Goal: Task Accomplishment & Management: Manage account settings

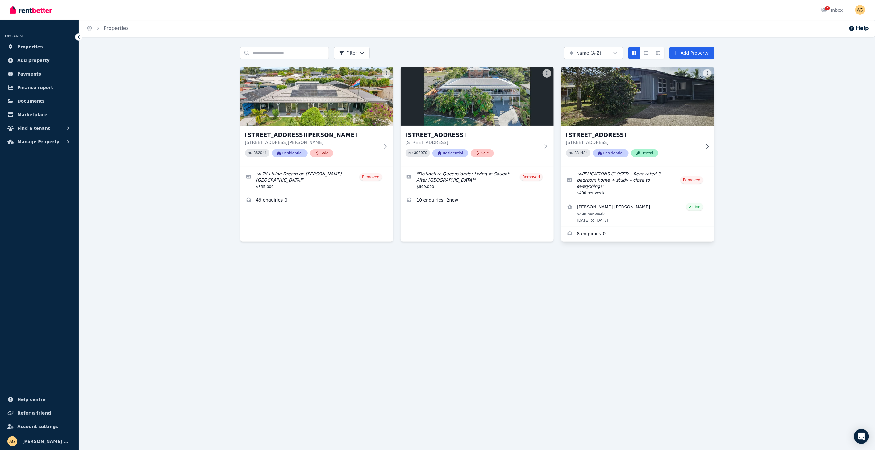
click at [623, 134] on h3 "124 Auckland Street, Gladstone Central" at bounding box center [633, 135] width 135 height 9
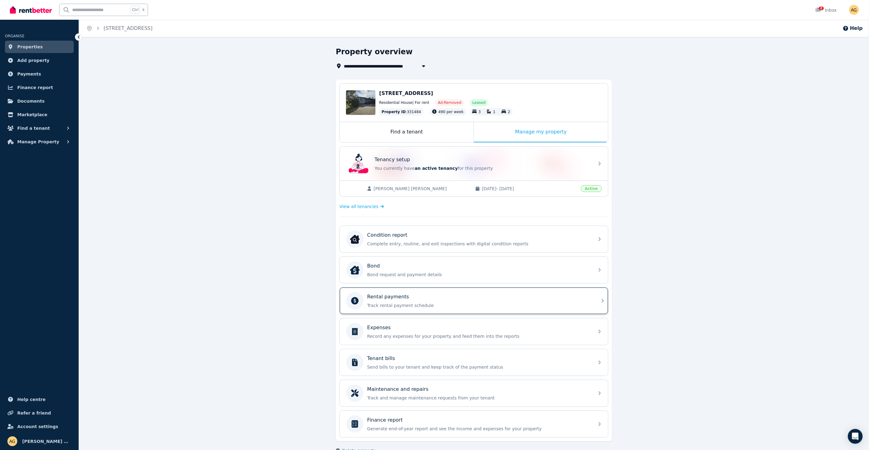
scroll to position [15, 0]
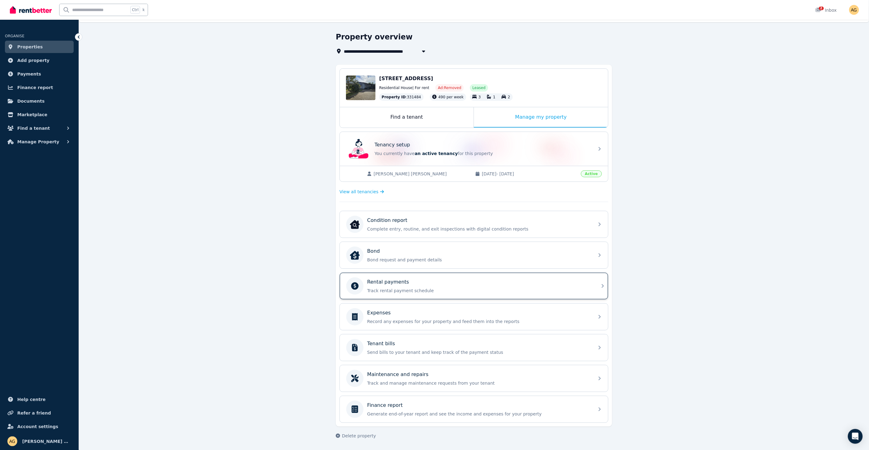
click at [459, 281] on div "Rental payments" at bounding box center [478, 282] width 223 height 7
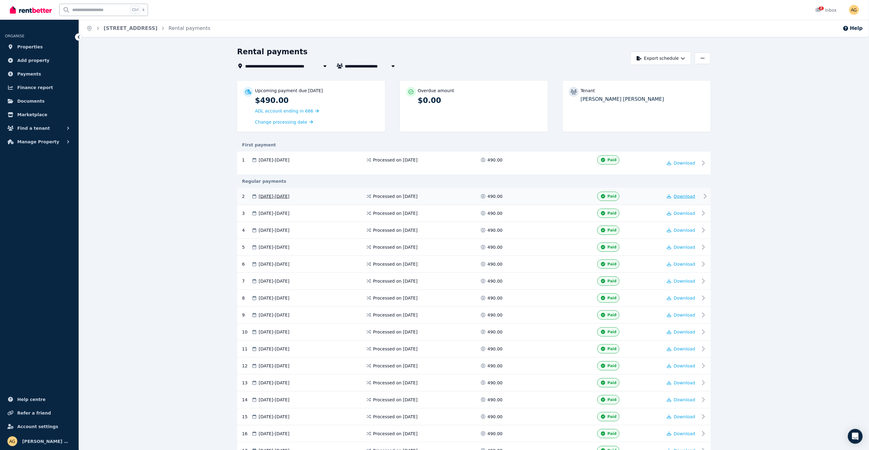
click at [681, 198] on span "Download" at bounding box center [685, 196] width 22 height 5
click at [693, 195] on span "Download" at bounding box center [685, 196] width 22 height 5
click at [686, 211] on span "Download" at bounding box center [685, 213] width 22 height 5
click at [700, 59] on button "button" at bounding box center [703, 58] width 16 height 12
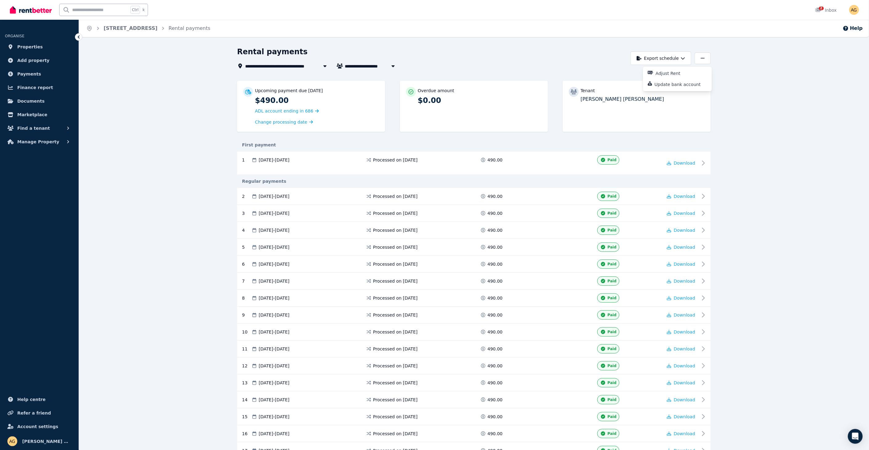
click at [690, 212] on span "Download" at bounding box center [685, 213] width 22 height 5
click at [31, 48] on span "Properties" at bounding box center [30, 46] width 26 height 7
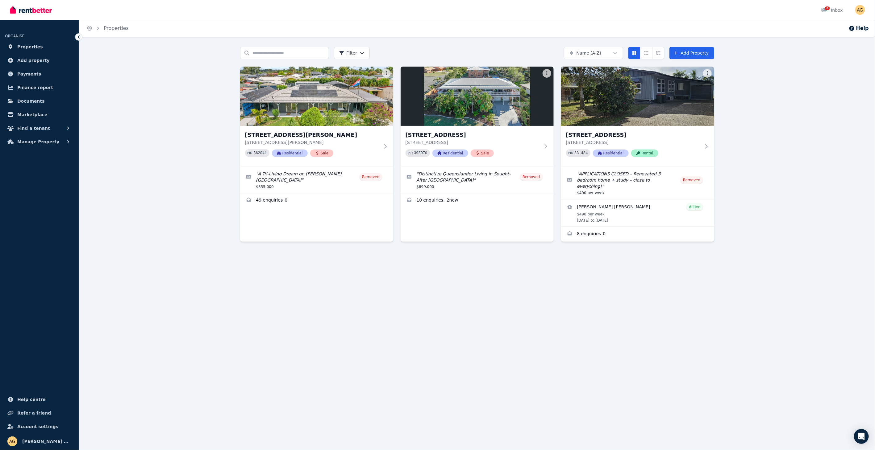
click at [813, 131] on div "Search properties Filter Name (A-Z) Add Property 16 Coffey St, Crestmead 16 Cof…" at bounding box center [477, 158] width 796 height 223
